Goal: Task Accomplishment & Management: Use online tool/utility

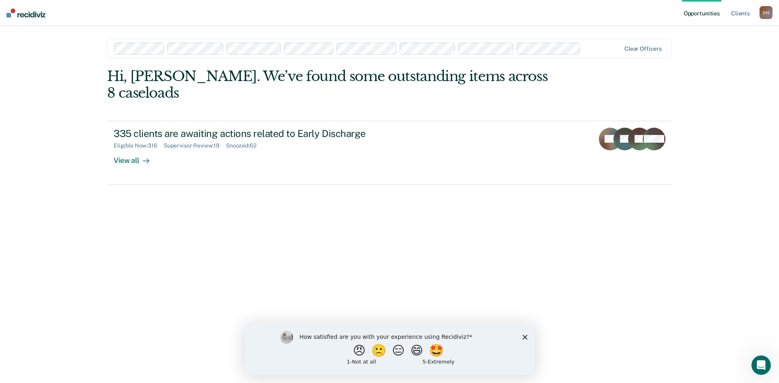
click at [80, 62] on div "Opportunities Client s [PERSON_NAME] [PERSON_NAME] Profile How it works Log Out…" at bounding box center [389, 191] width 779 height 383
click at [522, 339] on div "How satisfied are you with your experience using Recidiviz? 😠 🙁 😑 😄 🤩 1 - Not a…" at bounding box center [389, 349] width 290 height 52
click at [527, 338] on icon "Close survey" at bounding box center [525, 337] width 5 height 5
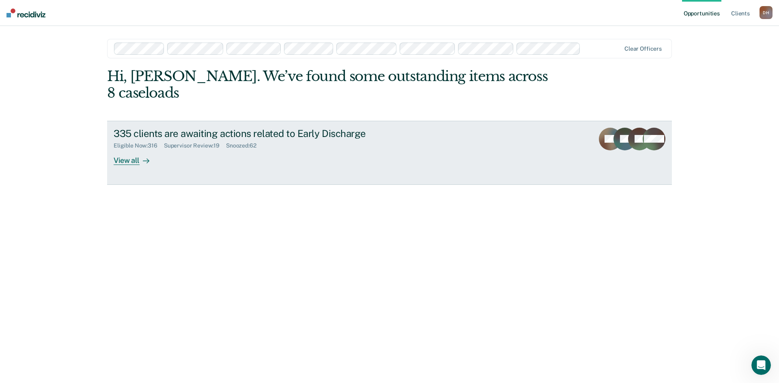
click at [128, 149] on div "View all" at bounding box center [136, 157] width 45 height 16
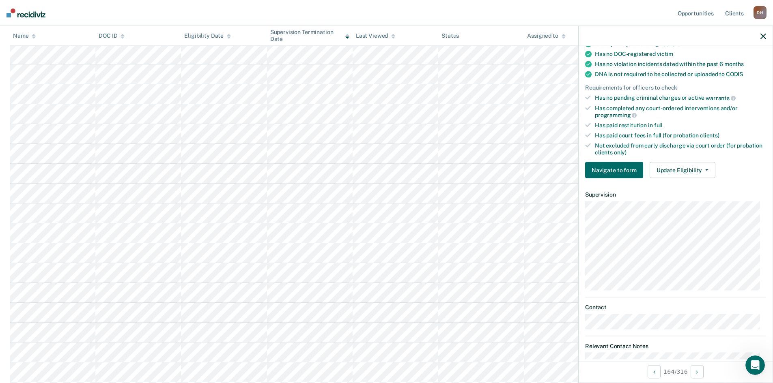
scroll to position [179, 0]
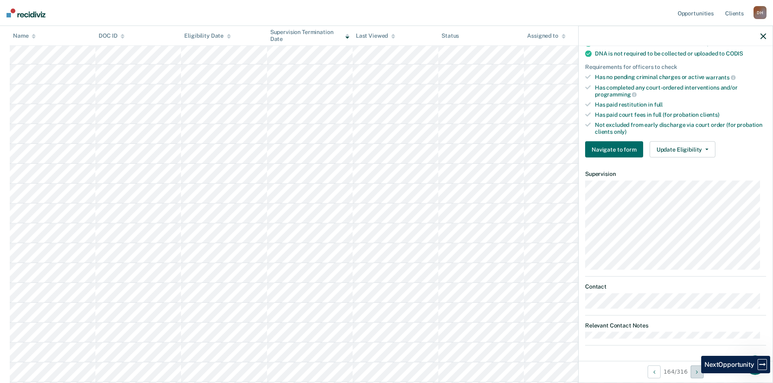
click at [695, 374] on button "Next Opportunity" at bounding box center [697, 372] width 13 height 13
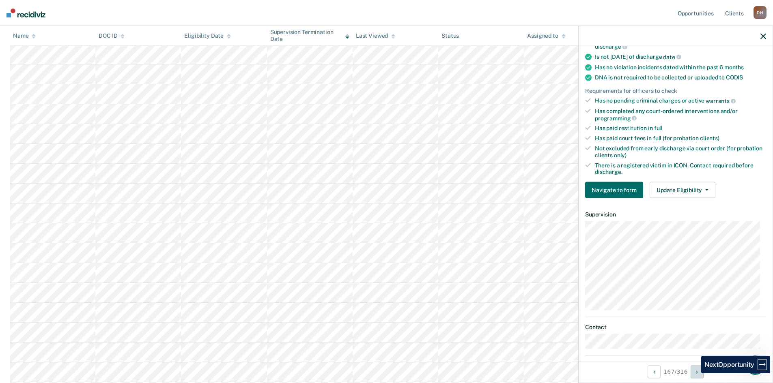
click at [695, 374] on button "Next Opportunity" at bounding box center [697, 372] width 13 height 13
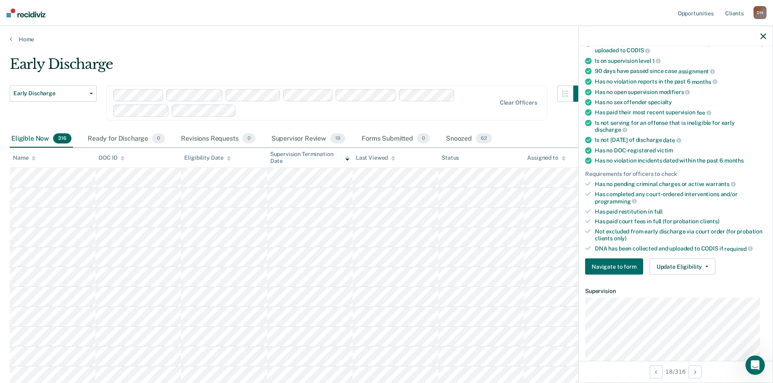
scroll to position [74, 0]
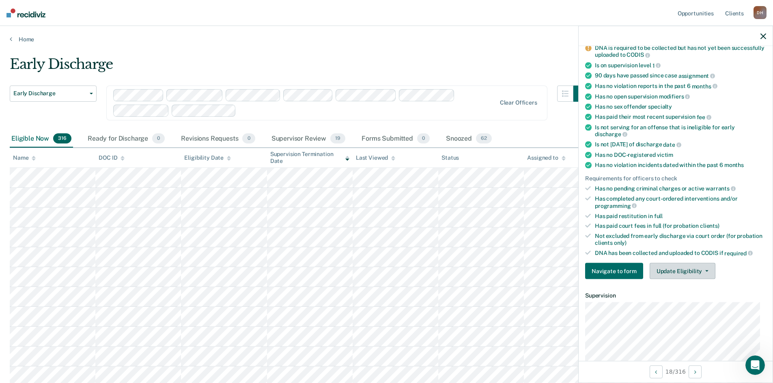
click at [687, 269] on button "Update Eligibility" at bounding box center [683, 271] width 66 height 16
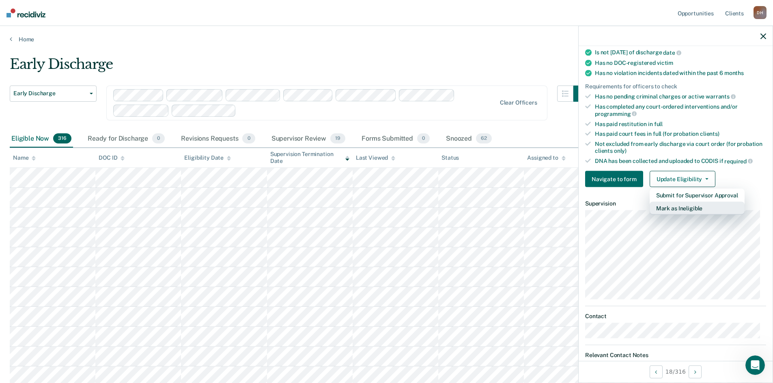
scroll to position [196, 0]
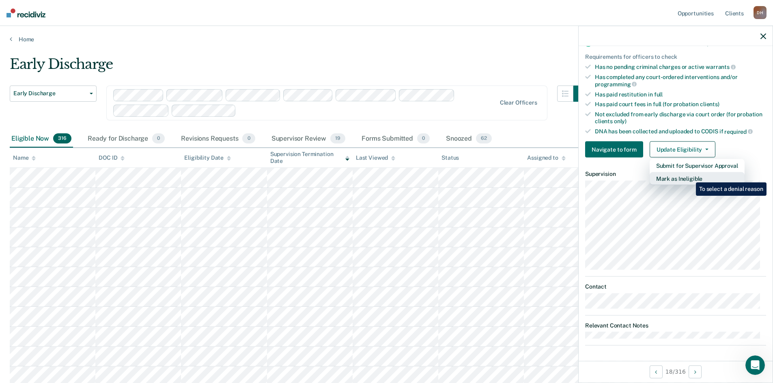
click at [690, 176] on button "Mark as Ineligible" at bounding box center [697, 178] width 95 height 13
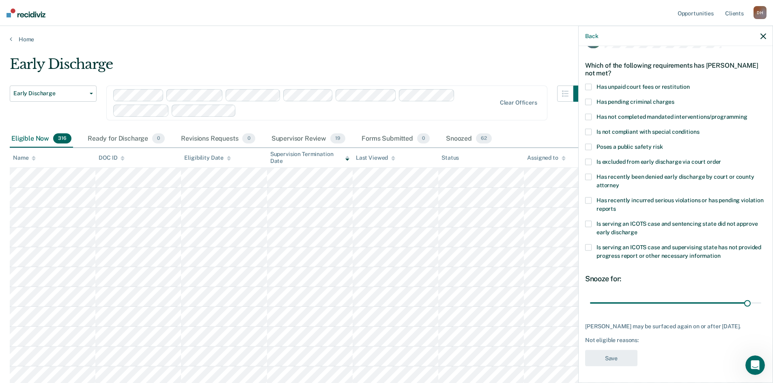
scroll to position [24, 0]
click at [587, 116] on span at bounding box center [588, 118] width 6 height 6
click at [747, 115] on input "Has not completed mandated interventions/programming" at bounding box center [747, 115] width 0 height 0
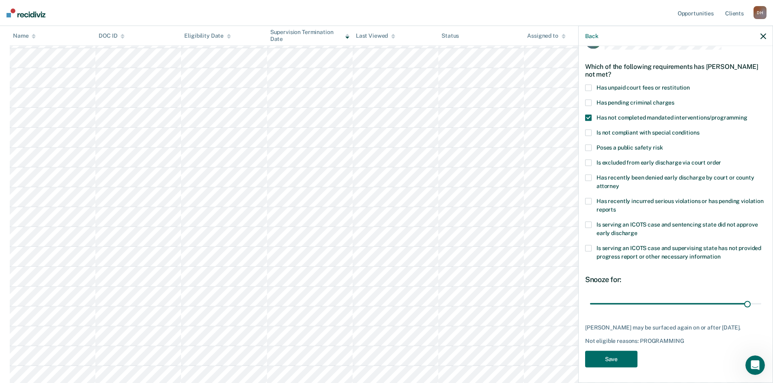
scroll to position [406, 0]
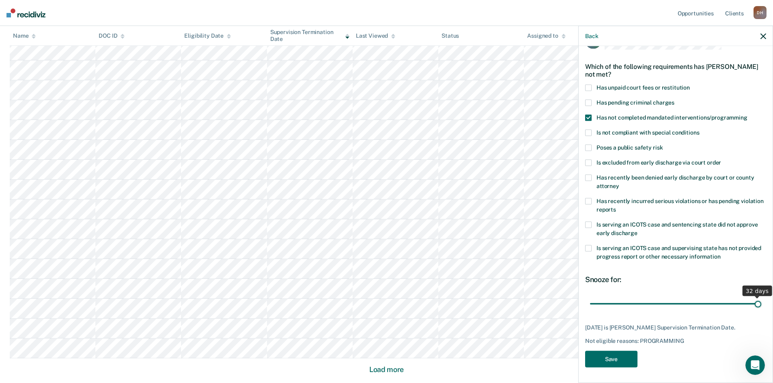
drag, startPoint x: 742, startPoint y: 304, endPoint x: 755, endPoint y: 306, distance: 13.1
click at [755, 306] on input "range" at bounding box center [675, 304] width 171 height 14
drag, startPoint x: 755, startPoint y: 303, endPoint x: 747, endPoint y: 303, distance: 8.1
type input "31"
click at [747, 303] on input "range" at bounding box center [675, 304] width 171 height 14
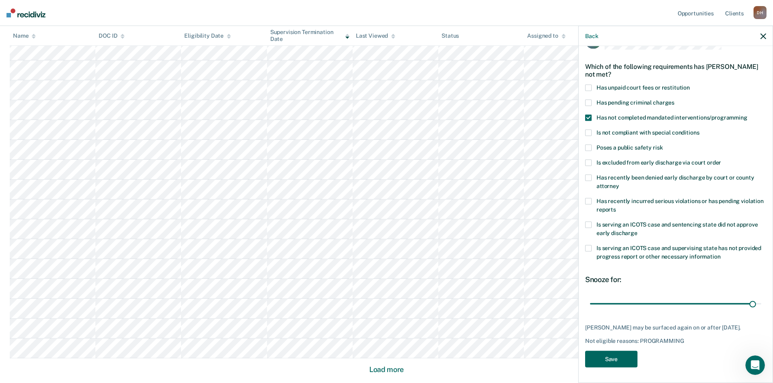
click at [628, 359] on button "Save" at bounding box center [611, 359] width 52 height 17
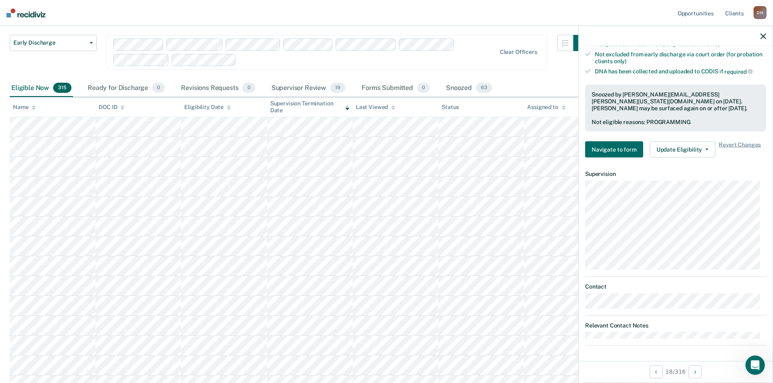
scroll to position [41, 0]
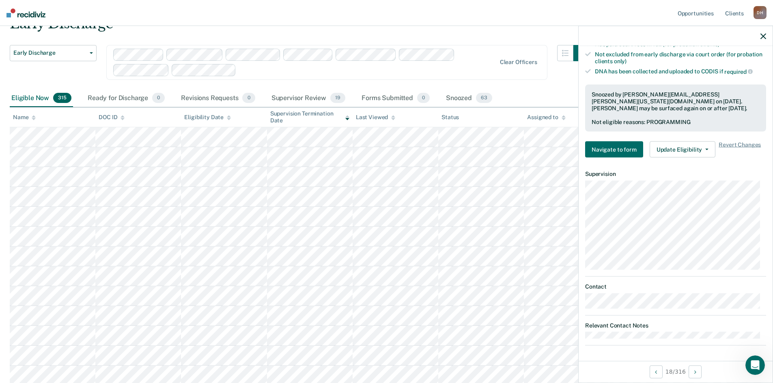
click at [765, 34] on icon "button" at bounding box center [763, 36] width 6 height 6
